Goal: Task Accomplishment & Management: Manage account settings

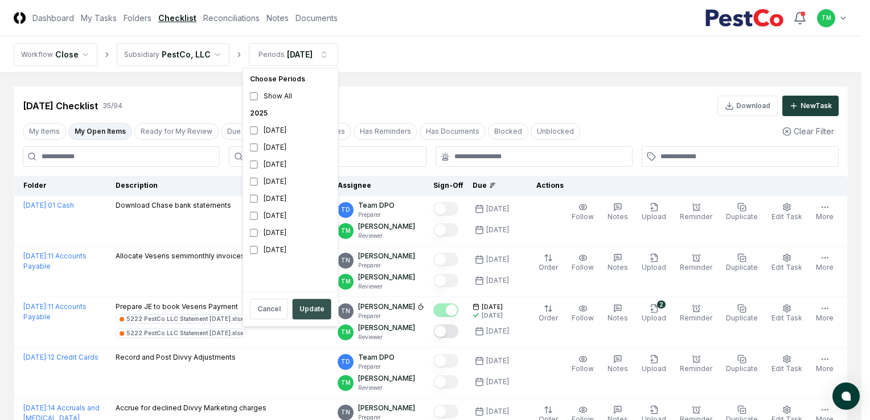
click at [318, 304] on button "Update" at bounding box center [311, 309] width 39 height 20
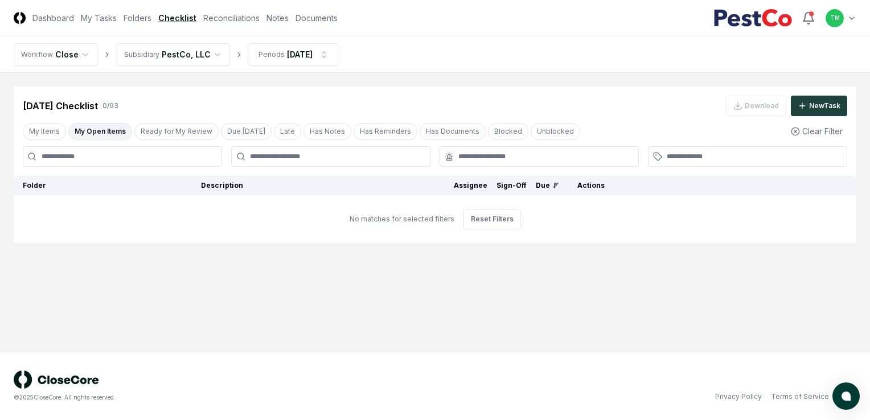
click at [113, 133] on button "My Open Items" at bounding box center [100, 131] width 64 height 17
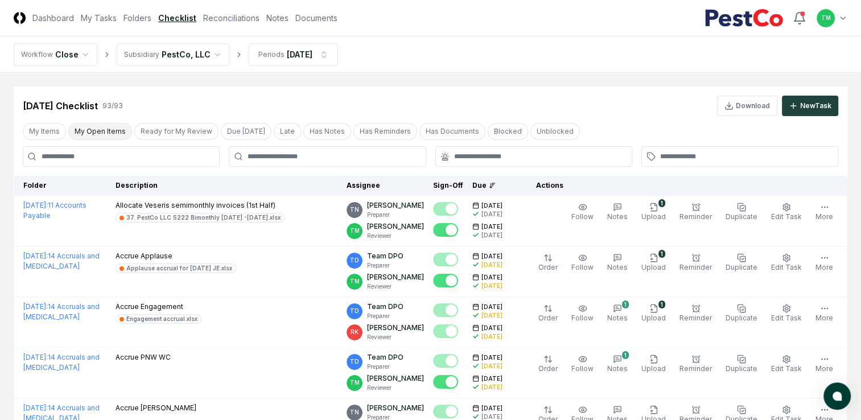
click at [95, 133] on button "My Open Items" at bounding box center [100, 131] width 64 height 17
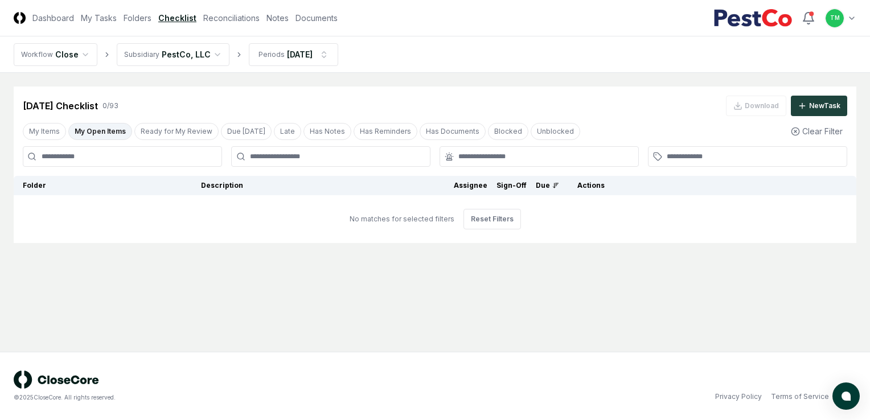
click at [93, 137] on button "My Open Items" at bounding box center [100, 131] width 64 height 17
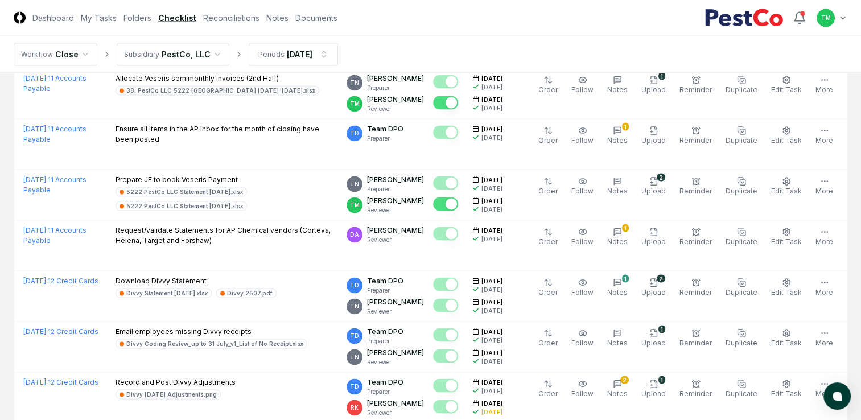
scroll to position [2407, 0]
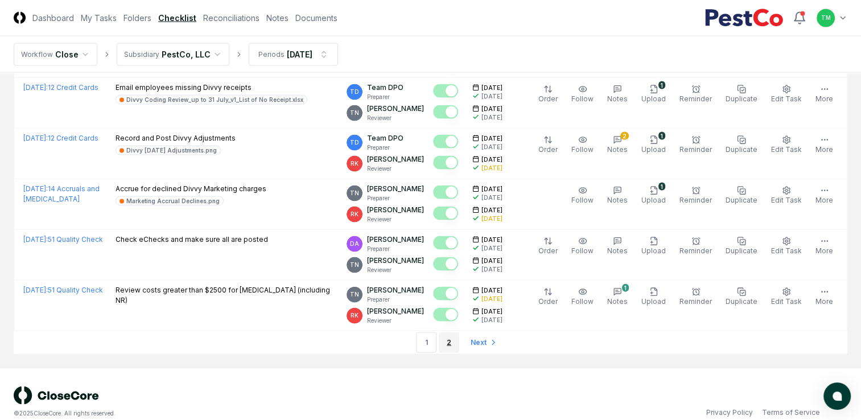
click at [448, 332] on link "2" at bounding box center [449, 342] width 20 height 20
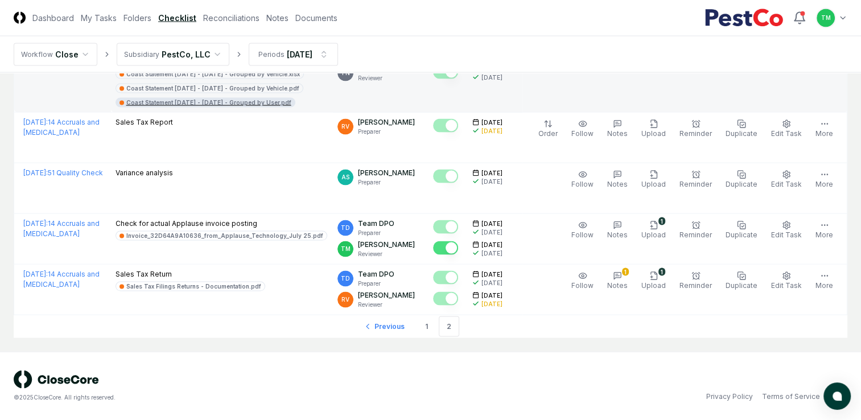
scroll to position [2239, 0]
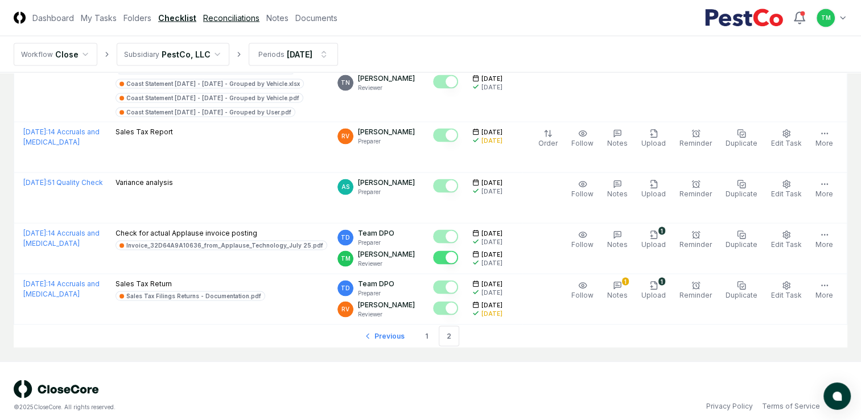
click at [227, 15] on link "Reconciliations" at bounding box center [231, 18] width 56 height 12
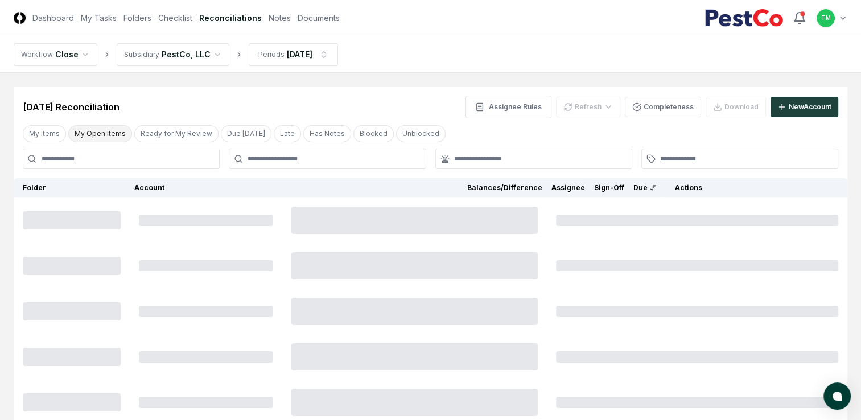
click at [108, 131] on button "My Open Items" at bounding box center [100, 133] width 64 height 17
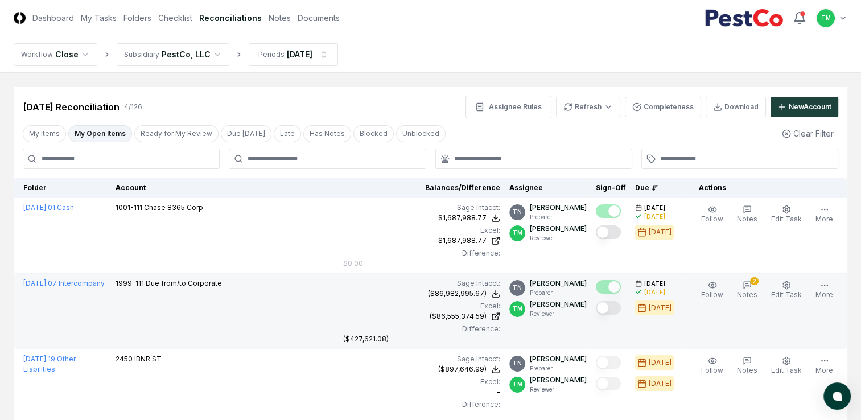
drag, startPoint x: 616, startPoint y: 235, endPoint x: 578, endPoint y: 346, distance: 117.5
click at [616, 235] on button "Mark complete" at bounding box center [608, 232] width 25 height 14
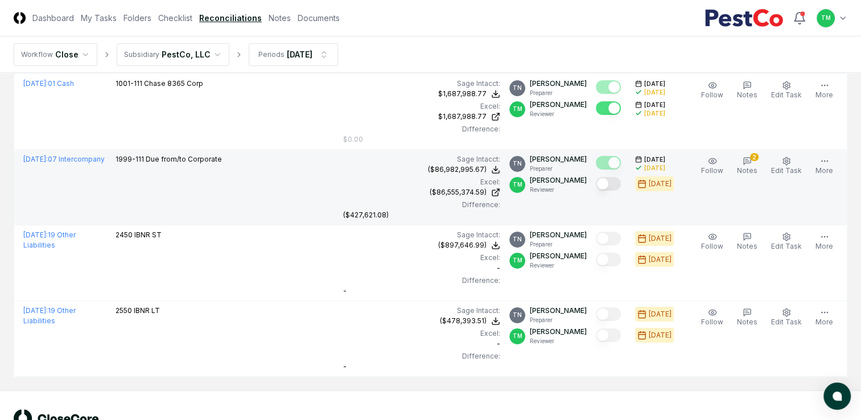
scroll to position [105, 0]
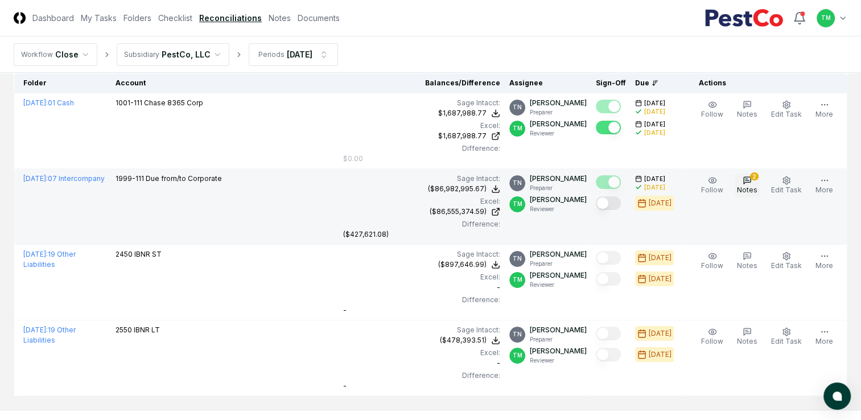
click at [747, 186] on span "Notes" at bounding box center [747, 190] width 20 height 9
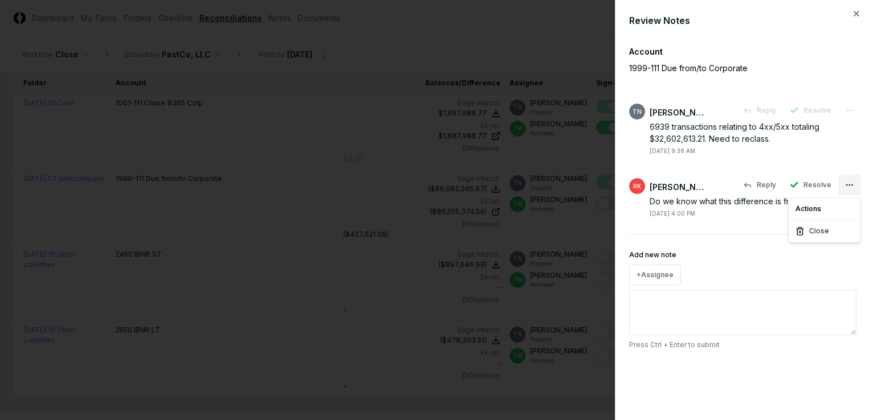
click at [842, 183] on body "CloseCore Dashboard My Tasks Folders Checklist Reconciliations Notes Documents …" at bounding box center [430, 186] width 861 height 583
click at [854, 13] on div at bounding box center [435, 210] width 870 height 420
click at [855, 11] on icon "button" at bounding box center [855, 13] width 9 height 9
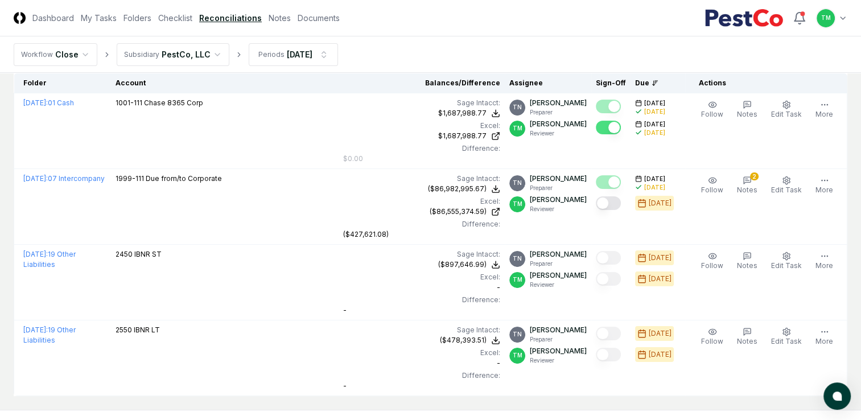
click at [0, 245] on html "CloseCore Dashboard My Tasks Folders Checklist Reconciliations Notes Documents …" at bounding box center [430, 186] width 861 height 583
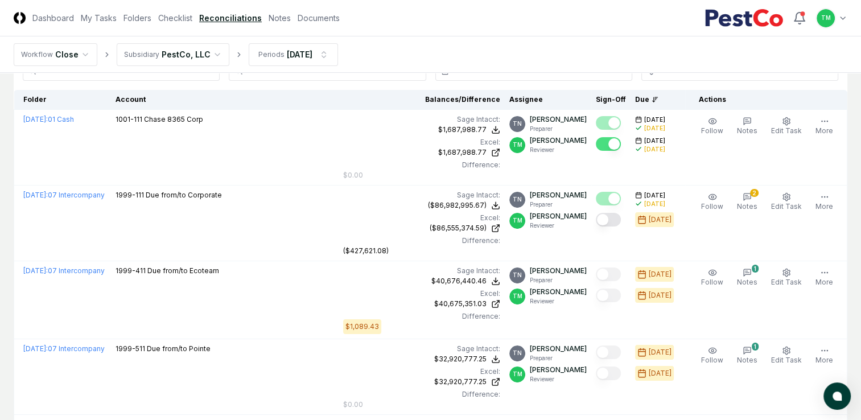
scroll to position [88, 0]
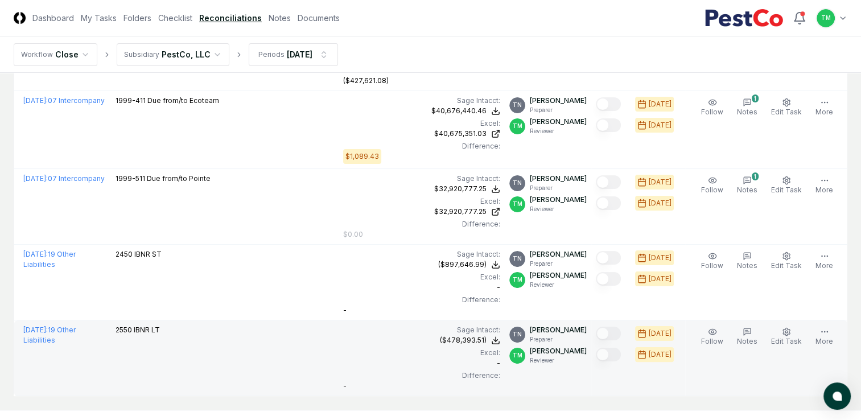
scroll to position [69, 0]
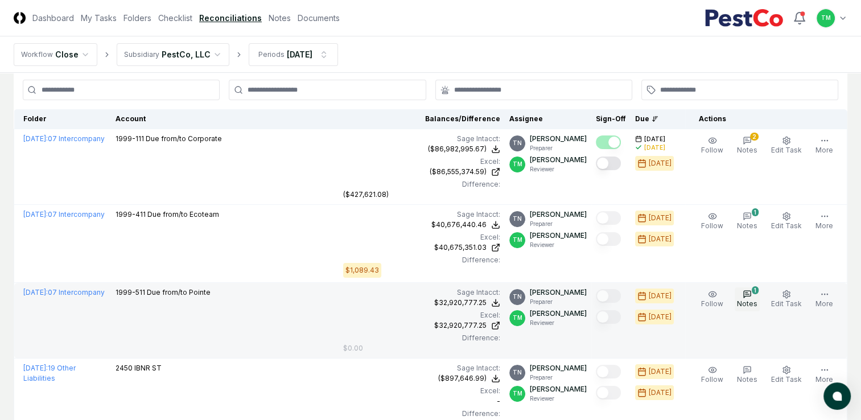
click at [756, 297] on button "1 Notes" at bounding box center [747, 299] width 25 height 24
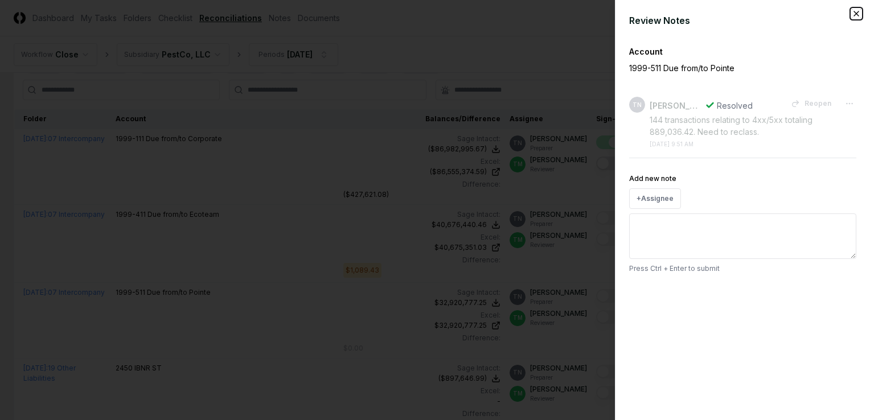
click at [855, 13] on icon "button" at bounding box center [856, 13] width 5 height 5
